Goal: Communication & Community: Connect with others

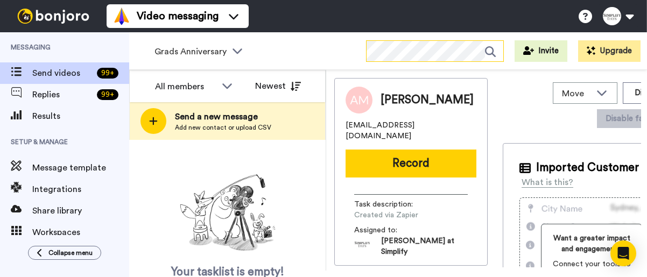
click at [487, 50] on icon at bounding box center [494, 52] width 18 height 22
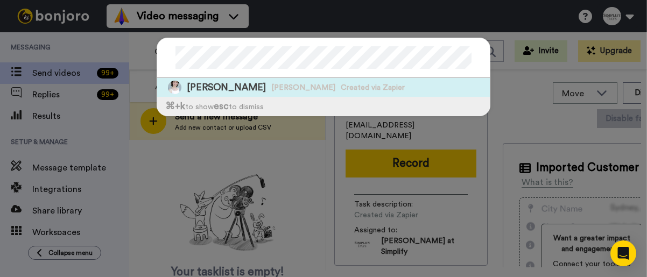
click at [240, 92] on span "Mary Westcott" at bounding box center [226, 87] width 79 height 13
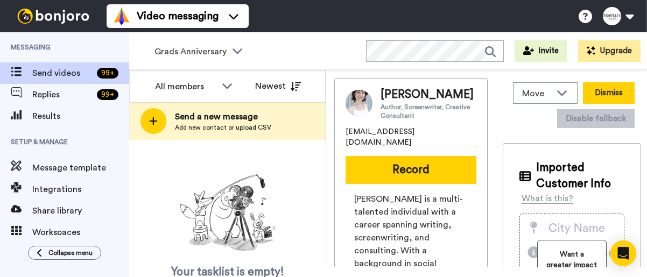
click at [617, 94] on button "Dismiss" at bounding box center [609, 93] width 52 height 22
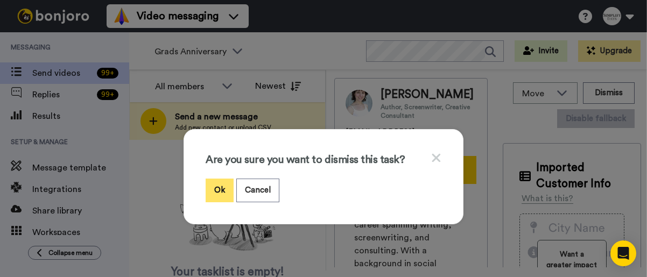
click at [220, 186] on button "Ok" at bounding box center [220, 190] width 28 height 23
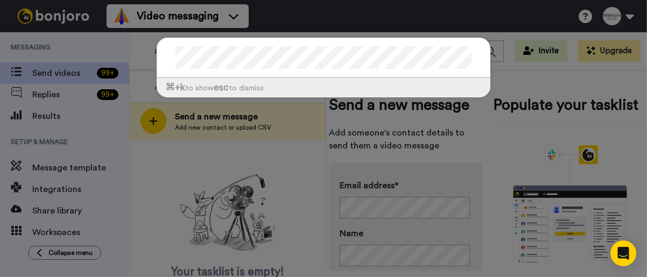
click at [547, 82] on div "⌘ +k to show esc to dismiss" at bounding box center [323, 138] width 647 height 277
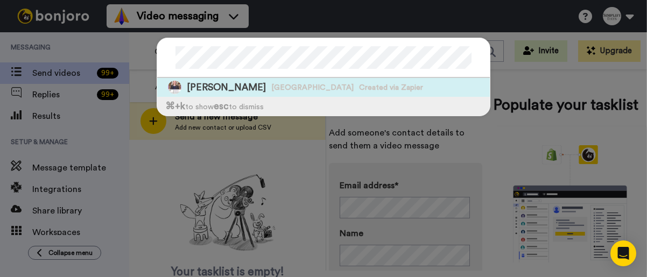
click at [238, 86] on span "Barbara Elieff" at bounding box center [226, 87] width 79 height 13
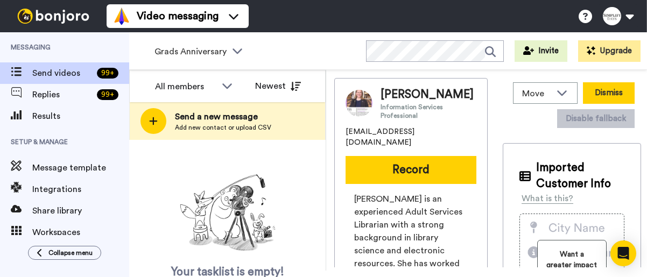
click at [610, 95] on button "Dismiss" at bounding box center [609, 93] width 52 height 22
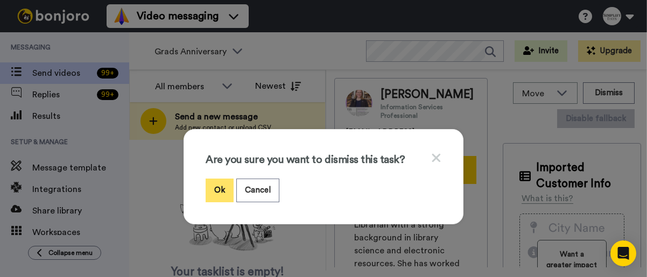
click at [220, 188] on button "Ok" at bounding box center [220, 190] width 28 height 23
